Goal: Task Accomplishment & Management: Use online tool/utility

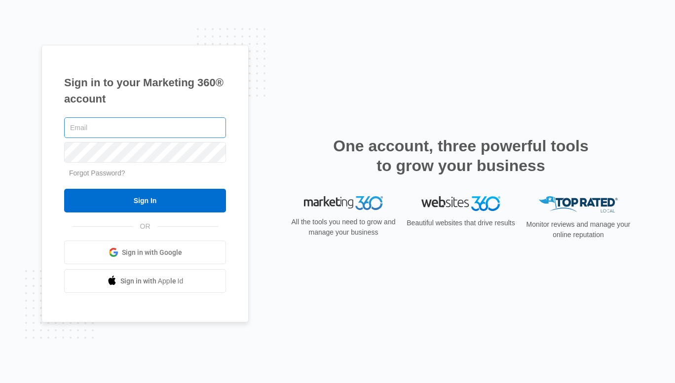
click at [135, 126] on input "text" at bounding box center [145, 127] width 162 height 21
type input "[EMAIL_ADDRESS][DOMAIN_NAME]"
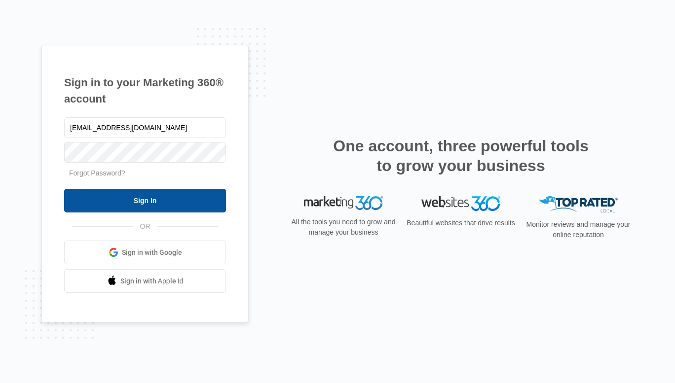
click at [103, 198] on input "Sign In" at bounding box center [145, 201] width 162 height 24
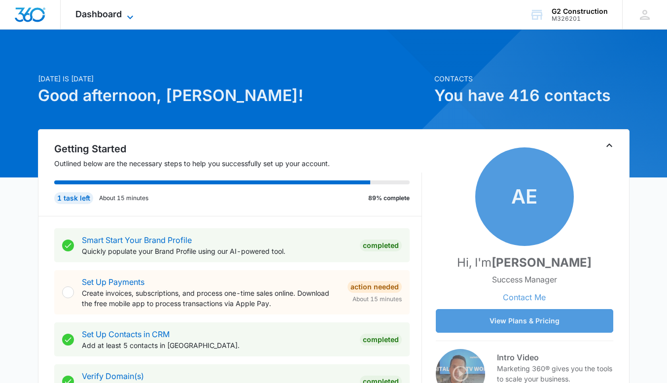
click at [115, 14] on span "Dashboard" at bounding box center [98, 14] width 46 height 10
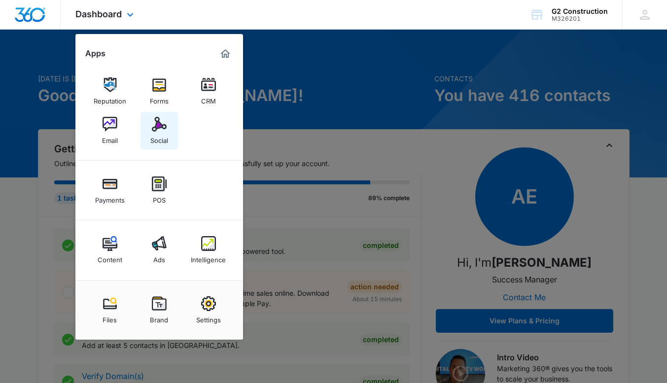
click at [165, 132] on img at bounding box center [159, 124] width 15 height 15
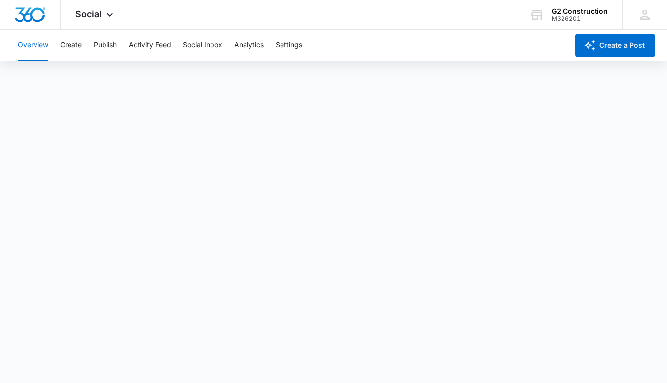
scroll to position [2, 0]
click at [252, 44] on button "Analytics" at bounding box center [249, 46] width 30 height 32
